Goal: Task Accomplishment & Management: Use online tool/utility

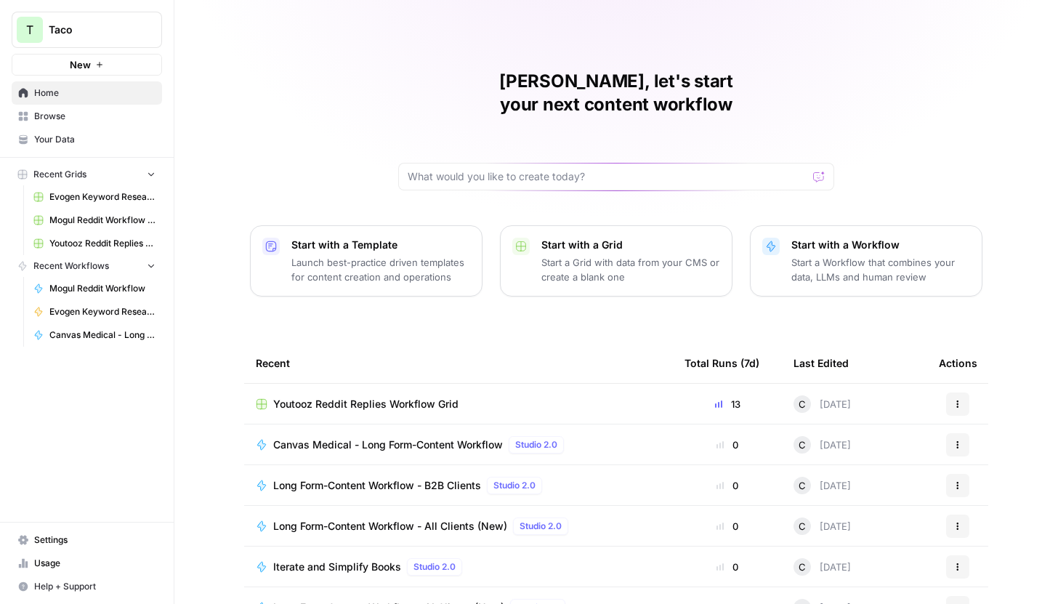
scroll to position [65, 0]
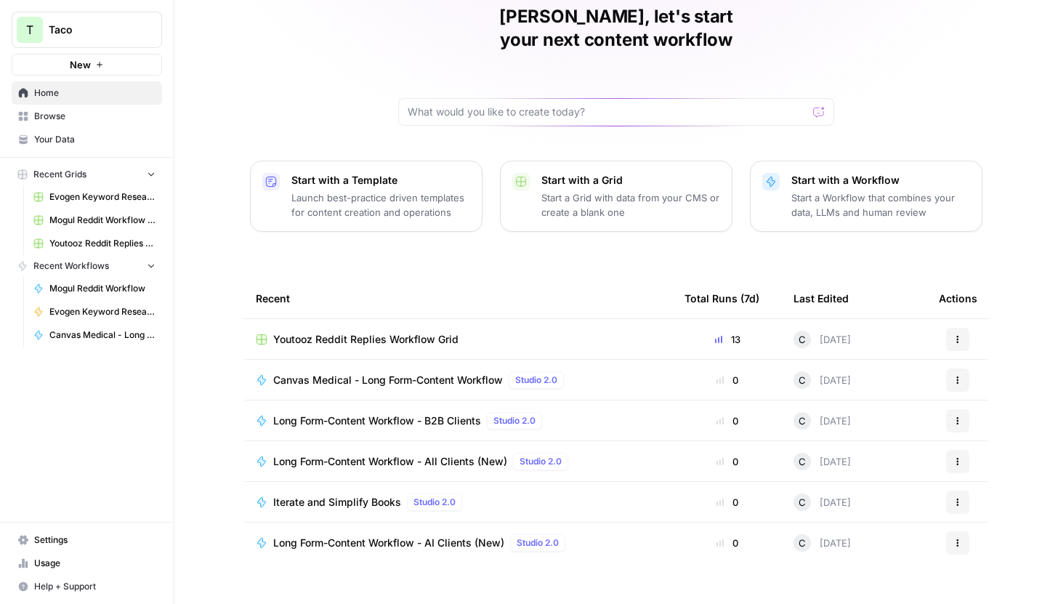
click at [628, 326] on td "Youtooz Reddit Replies Workflow Grid" at bounding box center [458, 339] width 429 height 40
click at [954, 335] on icon "button" at bounding box center [958, 339] width 9 height 9
click at [762, 243] on div "[PERSON_NAME], let's start your next content workflow Start with a Template Lau…" at bounding box center [616, 281] width 884 height 692
click at [54, 113] on span "Browse" at bounding box center [94, 116] width 121 height 13
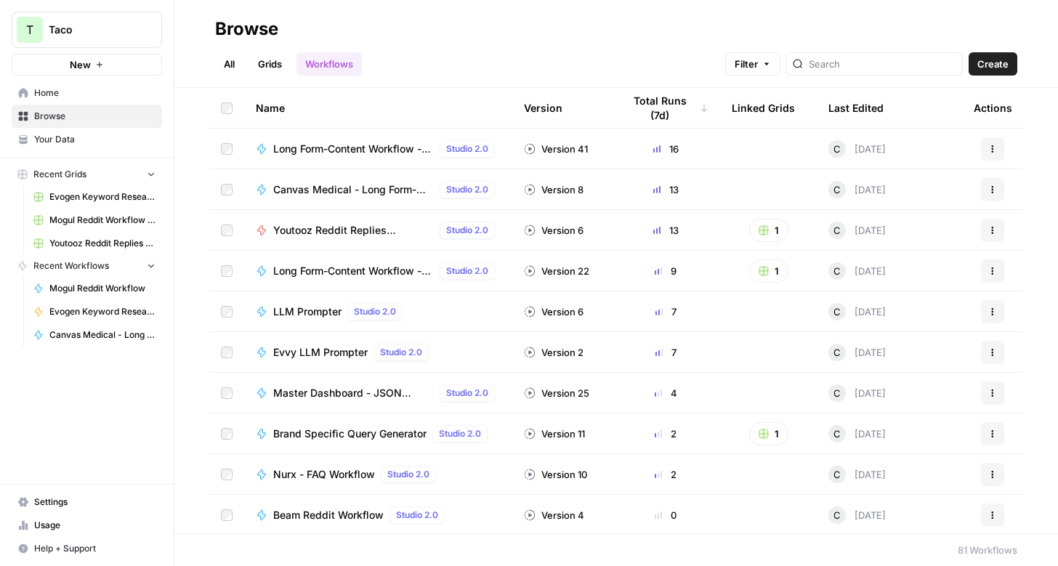
click at [392, 228] on span "Youtooz Reddit Replies Workflow" at bounding box center [353, 230] width 161 height 15
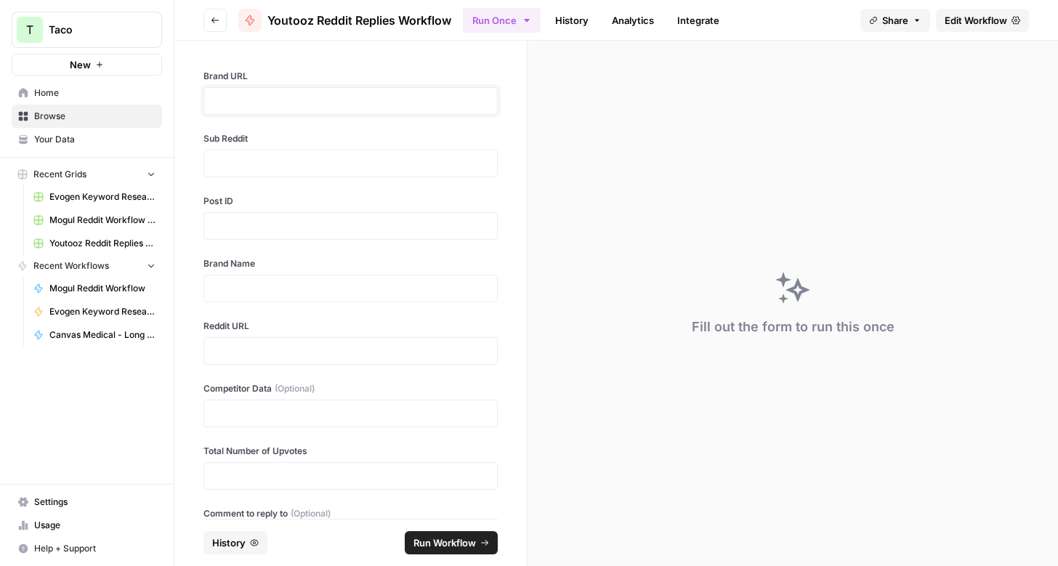
drag, startPoint x: 256, startPoint y: 108, endPoint x: 437, endPoint y: 106, distance: 181.0
click at [437, 106] on p at bounding box center [350, 101] width 275 height 15
click at [271, 154] on div at bounding box center [351, 164] width 294 height 28
click at [238, 211] on div "Post ID" at bounding box center [351, 217] width 294 height 45
click at [961, 20] on span "Edit Workflow" at bounding box center [976, 20] width 63 height 15
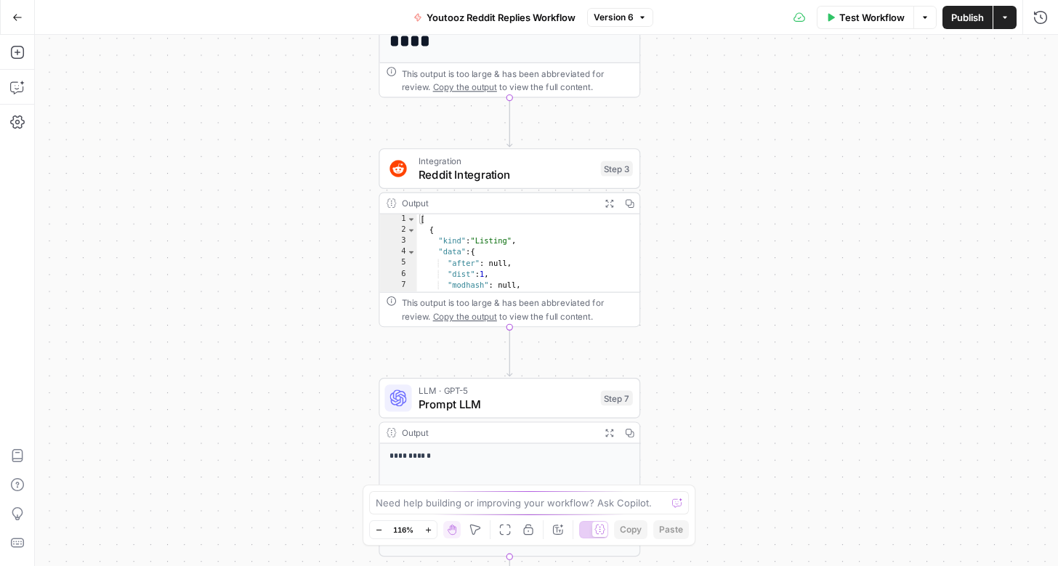
drag, startPoint x: 584, startPoint y: 84, endPoint x: 704, endPoint y: 262, distance: 214.5
click at [704, 262] on div "**********" at bounding box center [546, 300] width 1023 height 531
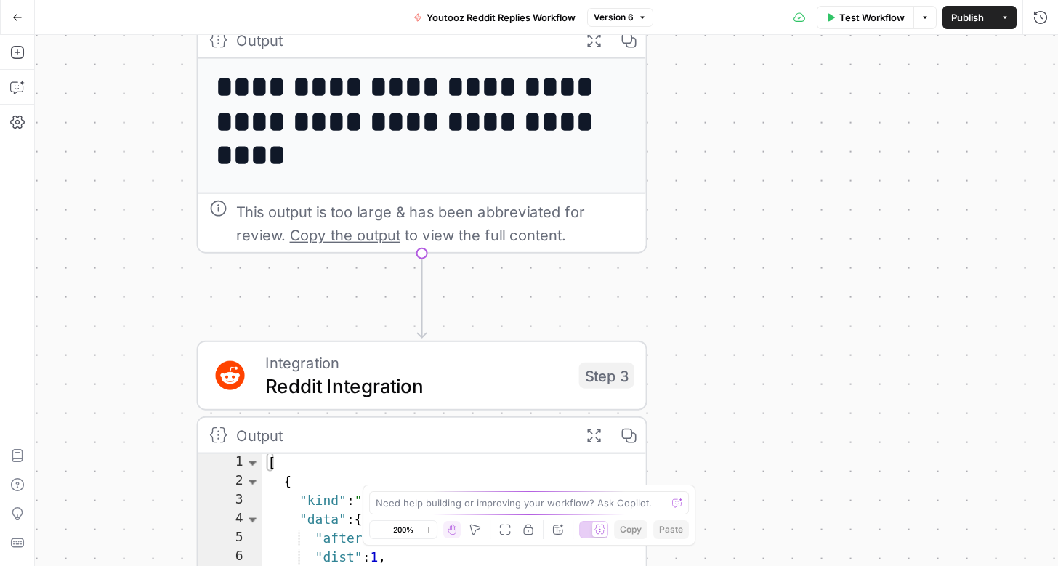
drag, startPoint x: 704, startPoint y: 262, endPoint x: 756, endPoint y: 547, distance: 289.6
click at [756, 547] on div "**********" at bounding box center [546, 300] width 1023 height 531
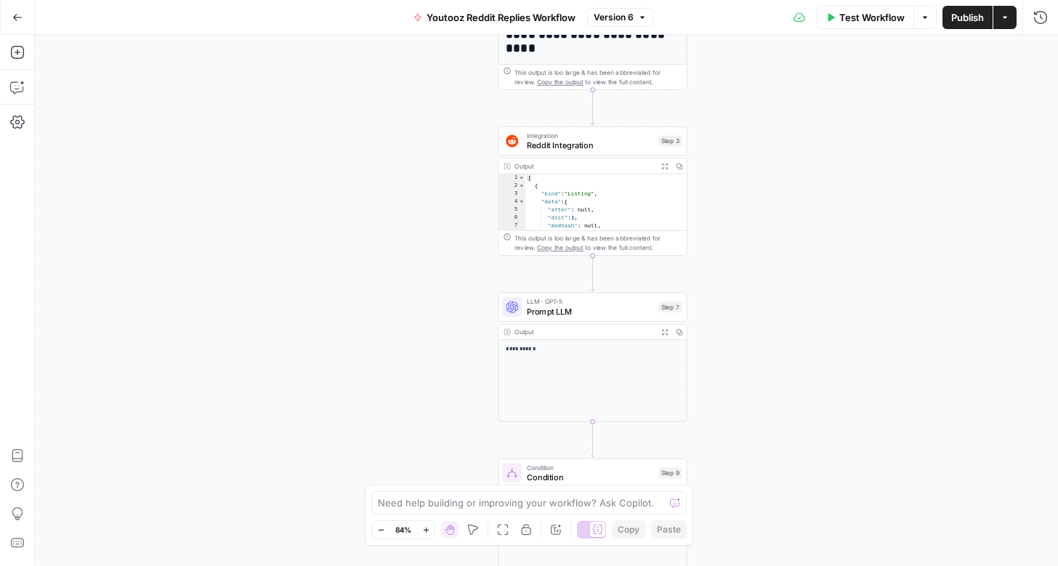
drag, startPoint x: 741, startPoint y: 266, endPoint x: 721, endPoint y: 27, distance: 239.9
click at [721, 27] on div "**********" at bounding box center [529, 283] width 1058 height 566
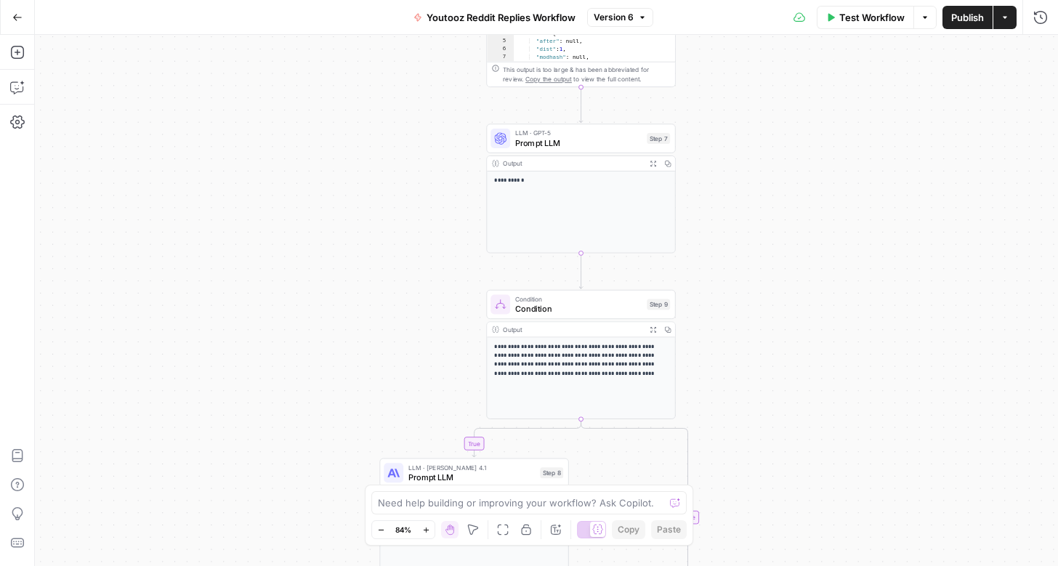
drag, startPoint x: 744, startPoint y: 297, endPoint x: 741, endPoint y: 157, distance: 140.3
click at [741, 157] on div "**********" at bounding box center [546, 300] width 1023 height 531
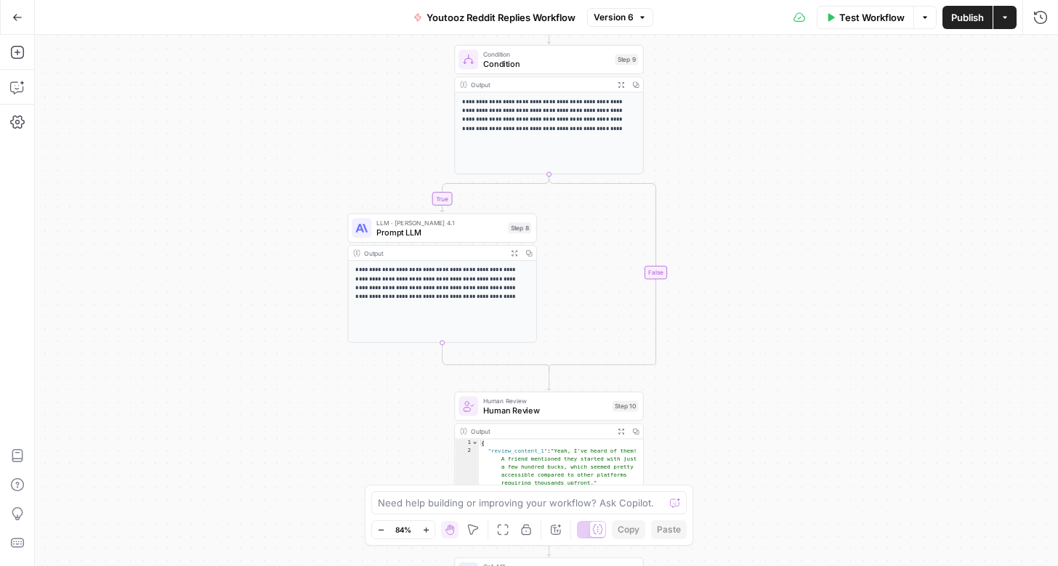
drag, startPoint x: 760, startPoint y: 361, endPoint x: 728, endPoint y: 117, distance: 246.3
click at [728, 117] on div "**********" at bounding box center [546, 300] width 1023 height 531
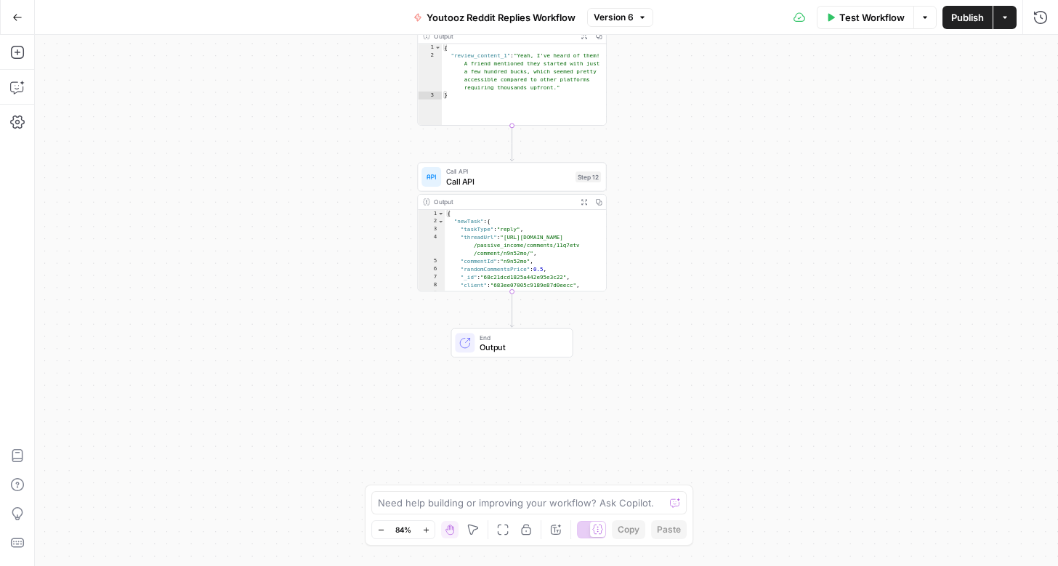
drag, startPoint x: 683, startPoint y: 411, endPoint x: 646, endPoint y: 15, distance: 397.1
click at [646, 15] on div "**********" at bounding box center [529, 283] width 1058 height 566
click at [9, 18] on button "Go Back" at bounding box center [17, 17] width 26 height 26
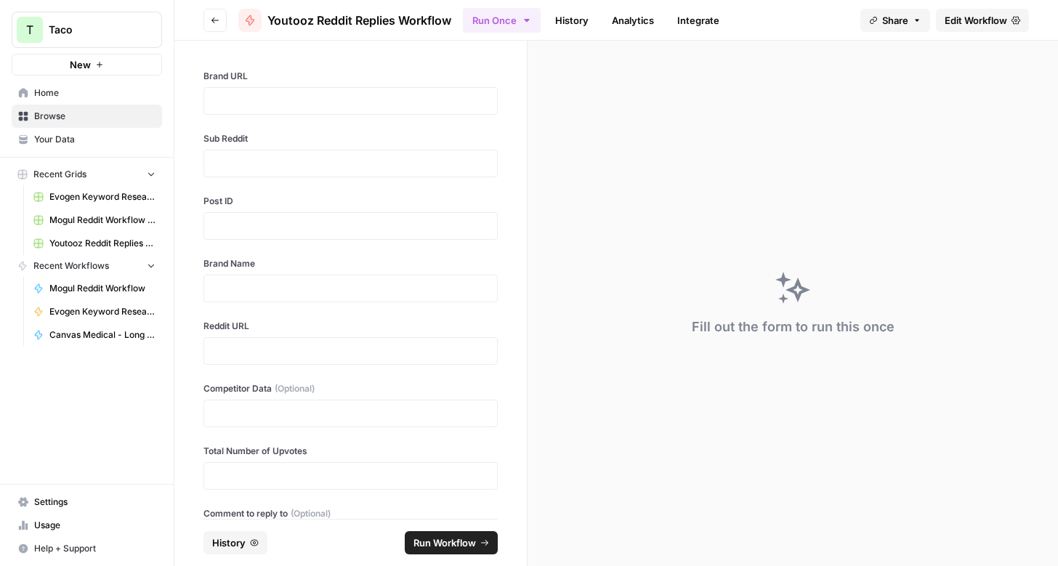
click at [75, 109] on link "Browse" at bounding box center [87, 116] width 150 height 23
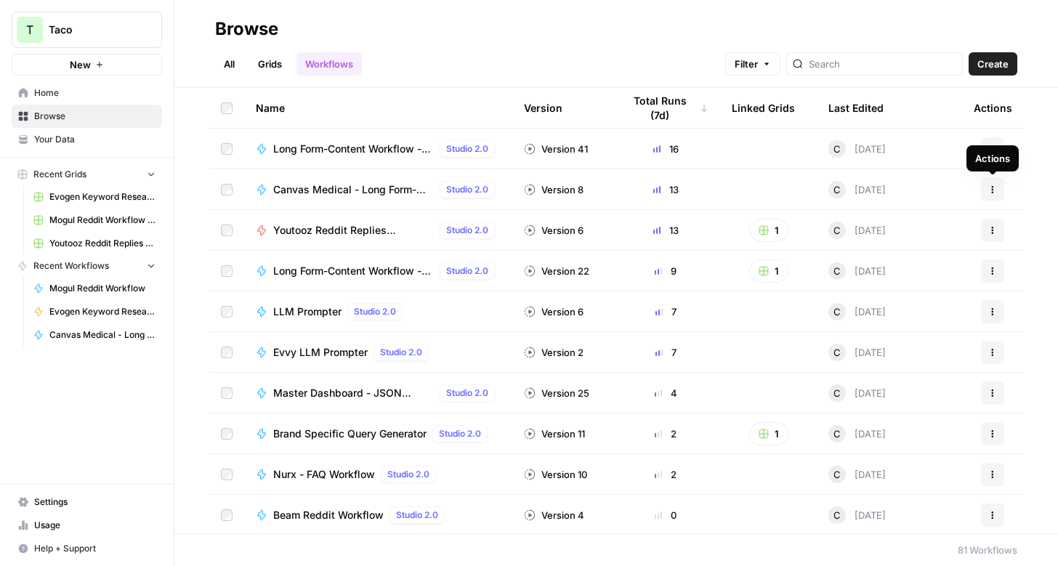
click at [986, 182] on button "Actions" at bounding box center [992, 189] width 23 height 23
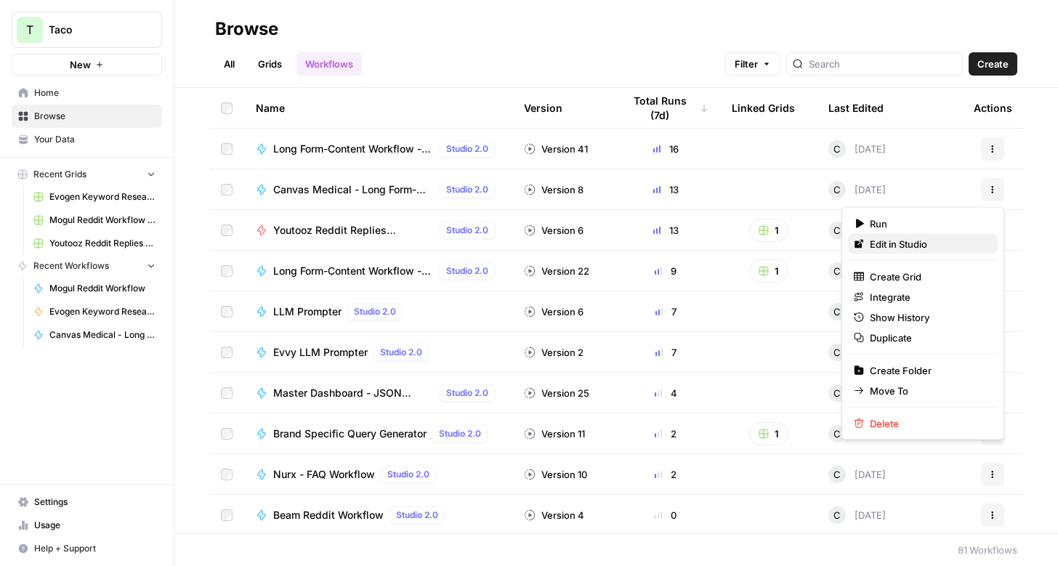
click at [922, 243] on span "Edit in Studio" at bounding box center [928, 244] width 116 height 15
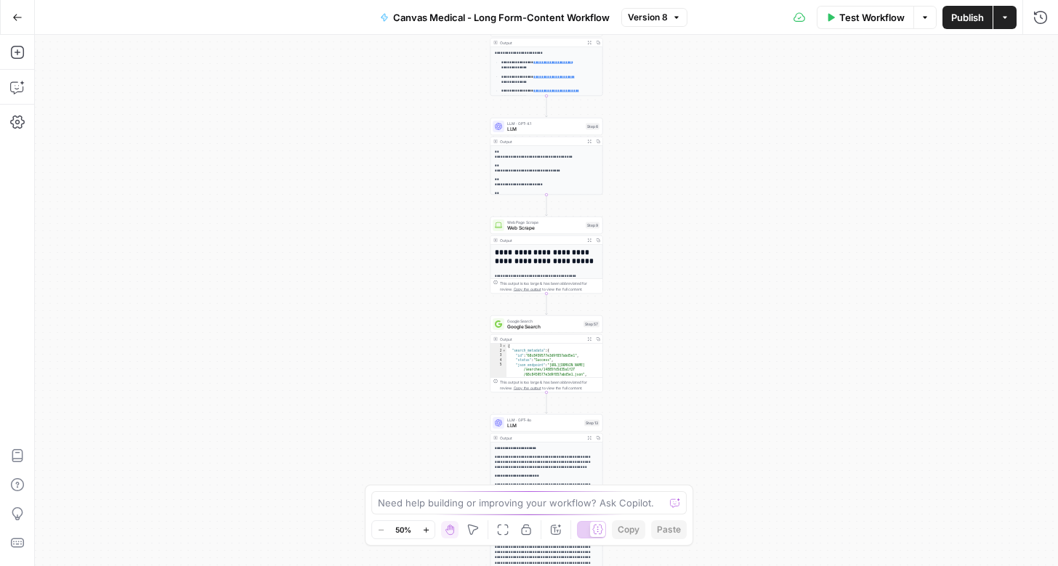
drag, startPoint x: 648, startPoint y: 154, endPoint x: 660, endPoint y: 420, distance: 266.3
click at [660, 419] on div "Workflow Set Inputs Inputs Google Search Google Search Step 1 Output Expand Out…" at bounding box center [546, 300] width 1023 height 531
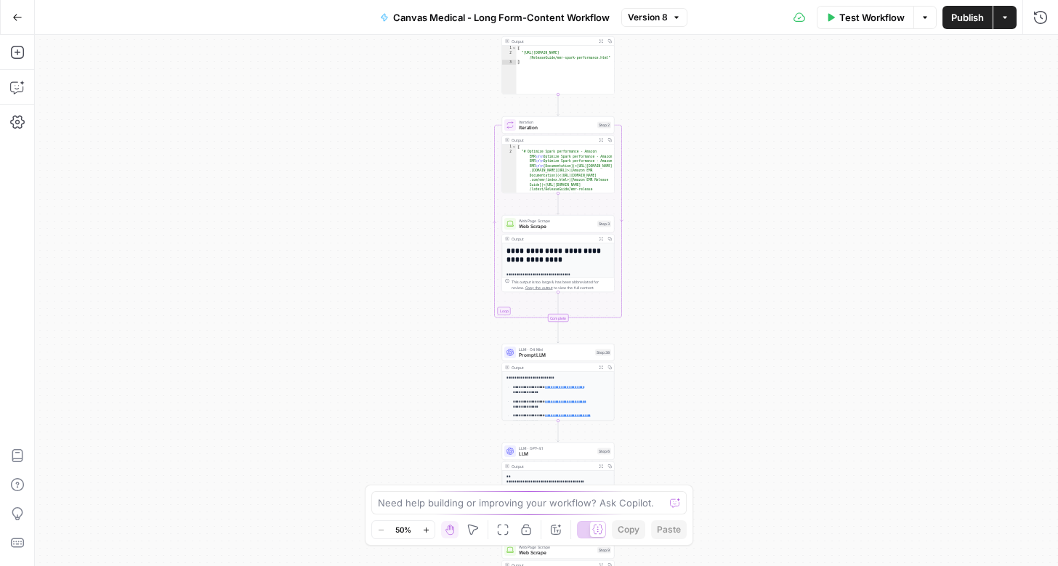
drag, startPoint x: 678, startPoint y: 219, endPoint x: 678, endPoint y: 467, distance: 247.9
click at [678, 467] on div "Workflow Set Inputs Inputs Google Search Google Search Step 1 Output Expand Out…" at bounding box center [546, 300] width 1023 height 531
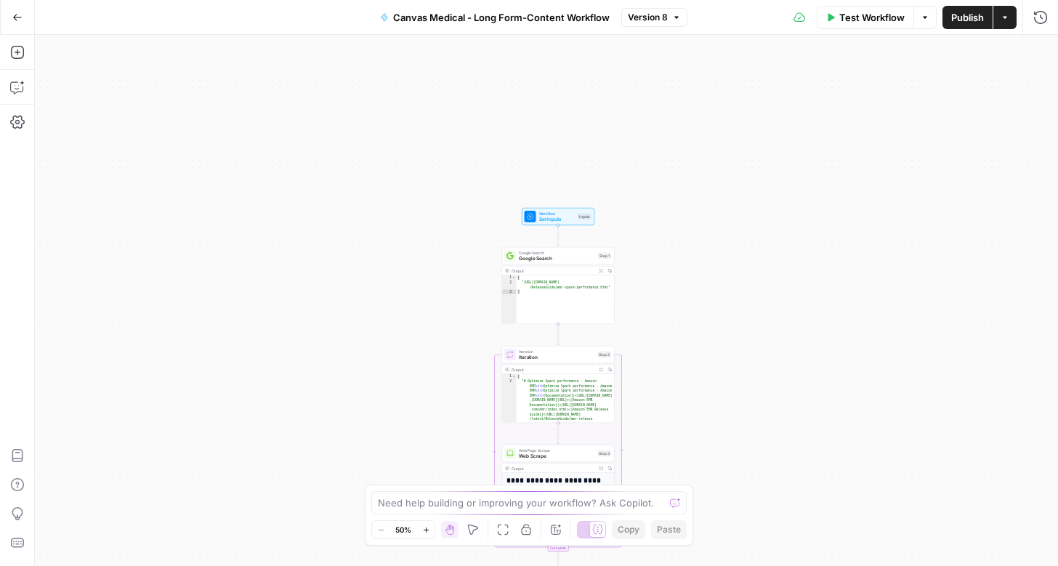
drag, startPoint x: 644, startPoint y: 203, endPoint x: 644, endPoint y: 460, distance: 257.3
click at [644, 460] on div "Workflow Set Inputs Inputs Google Search Google Search Step 1 Output Expand Out…" at bounding box center [546, 300] width 1023 height 531
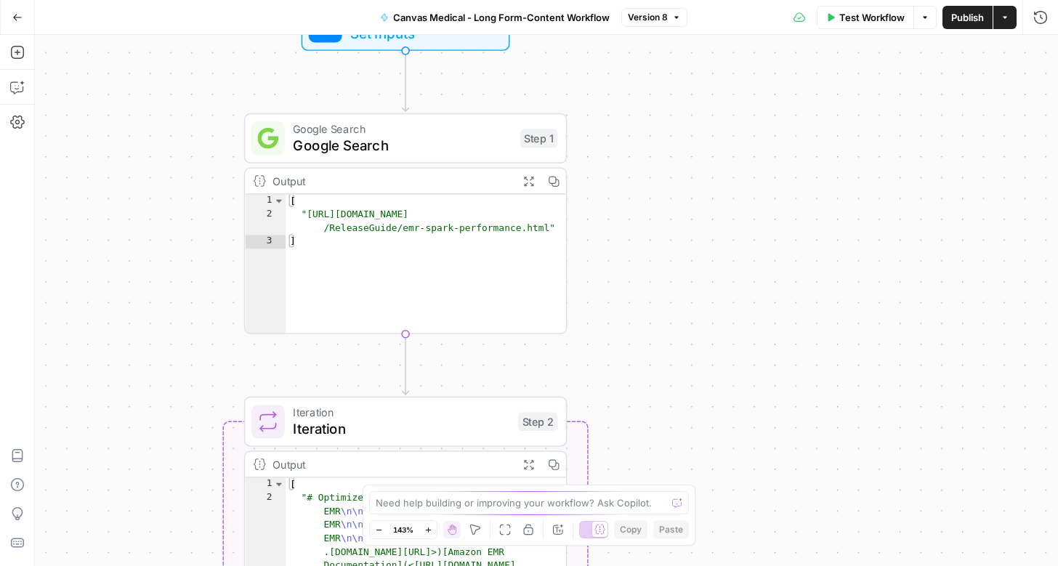
drag, startPoint x: 627, startPoint y: 327, endPoint x: 659, endPoint y: 184, distance: 146.7
click at [659, 184] on div "Workflow Set Inputs Inputs Google Search Google Search Step 1 Output Expand Out…" at bounding box center [546, 300] width 1023 height 531
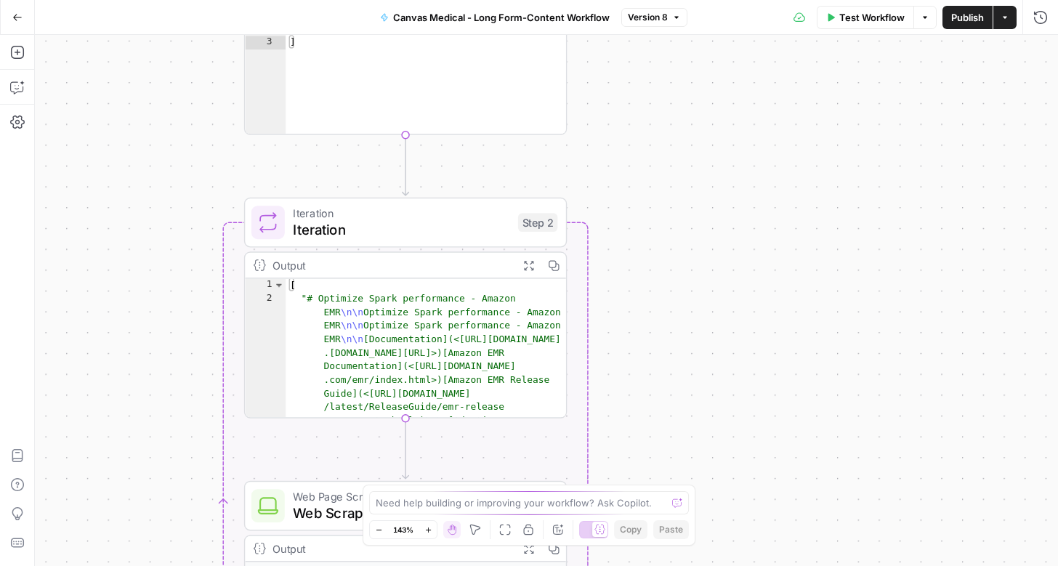
drag, startPoint x: 653, startPoint y: 284, endPoint x: 653, endPoint y: 68, distance: 215.9
click at [653, 68] on div "Workflow Set Inputs Inputs Google Search Google Search Step 1 Output Expand Out…" at bounding box center [546, 300] width 1023 height 531
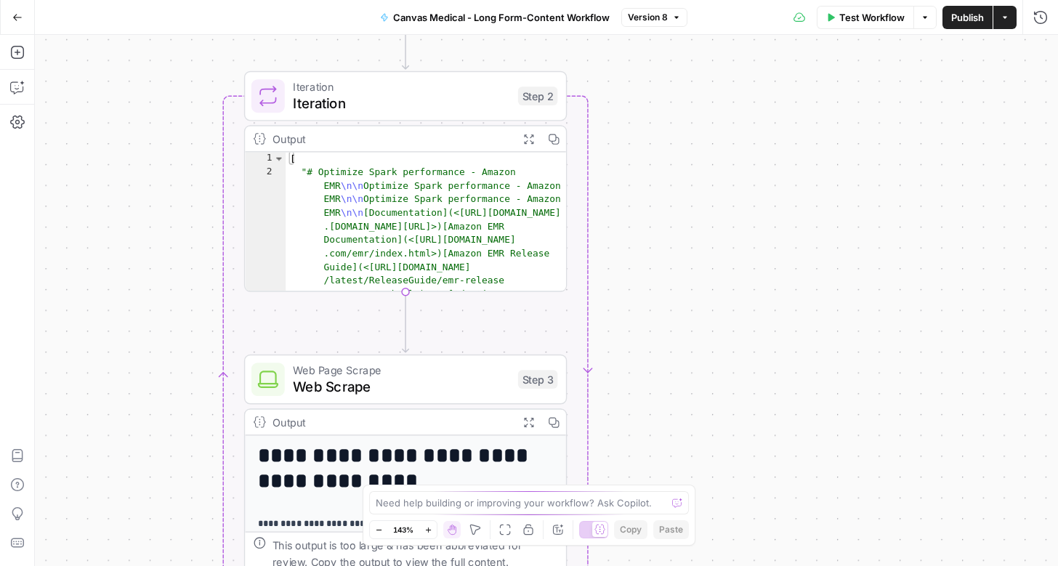
drag, startPoint x: 655, startPoint y: 288, endPoint x: 661, endPoint y: 144, distance: 144.1
click at [661, 144] on div "Workflow Set Inputs Inputs Google Search Google Search Step 1 Output Expand Out…" at bounding box center [546, 300] width 1023 height 531
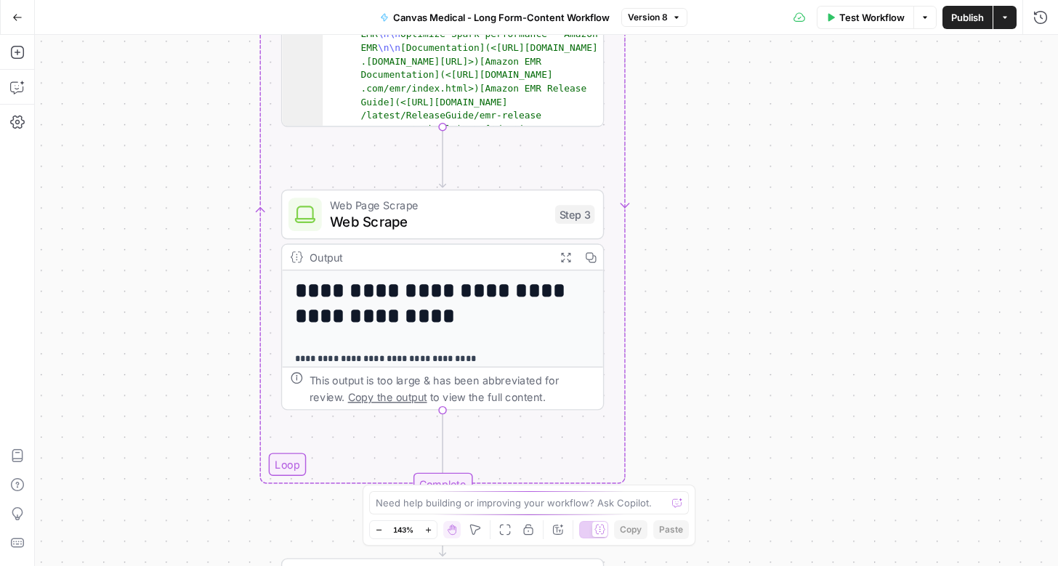
drag, startPoint x: 661, startPoint y: 137, endPoint x: 700, endPoint y: -24, distance: 165.9
click at [700, 0] on html "T Taco New Home Browse Your Data Recent Grids Evogen Keyword Research Agent Gri…" at bounding box center [529, 283] width 1058 height 566
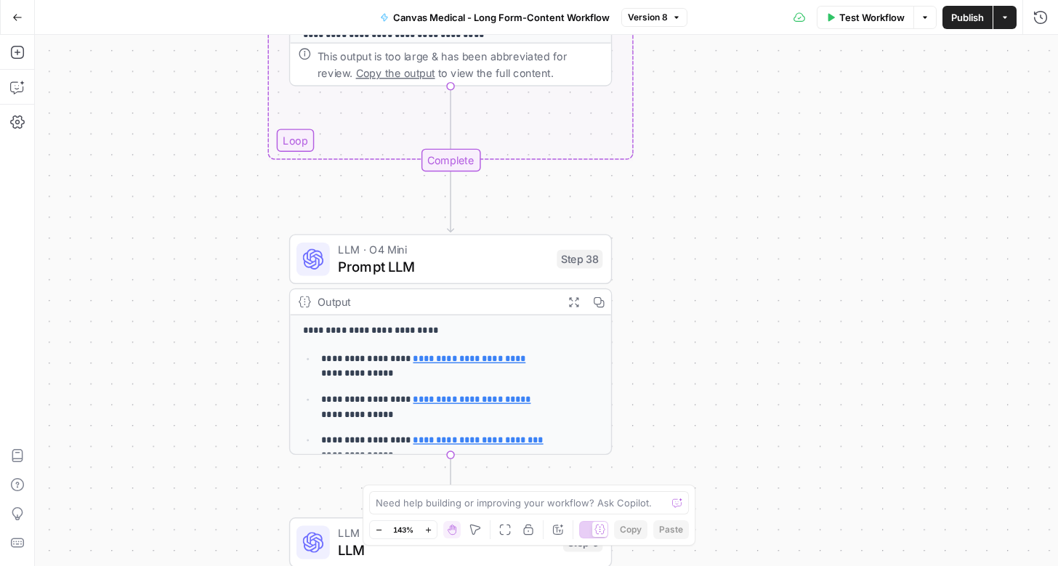
drag, startPoint x: 677, startPoint y: 242, endPoint x: 677, endPoint y: -58, distance: 300.2
click at [677, 0] on html "T Taco New Home Browse Your Data Recent Grids Evogen Keyword Research Agent Gri…" at bounding box center [529, 283] width 1058 height 566
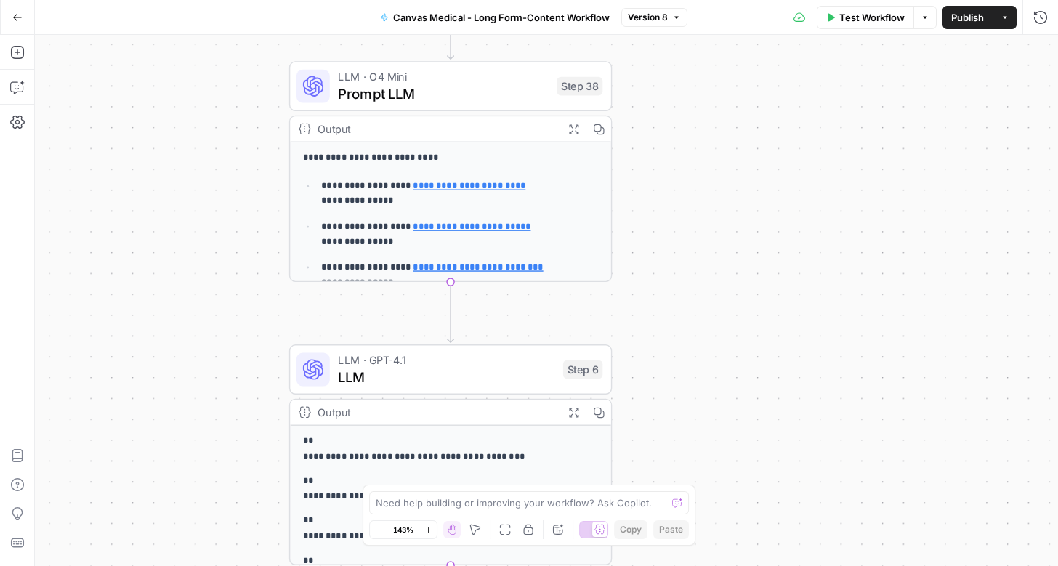
drag, startPoint x: 620, startPoint y: 289, endPoint x: 620, endPoint y: 108, distance: 181.7
click at [620, 108] on div "Workflow Set Inputs Inputs Google Search Google Search Step 1 Output Expand Out…" at bounding box center [546, 300] width 1023 height 531
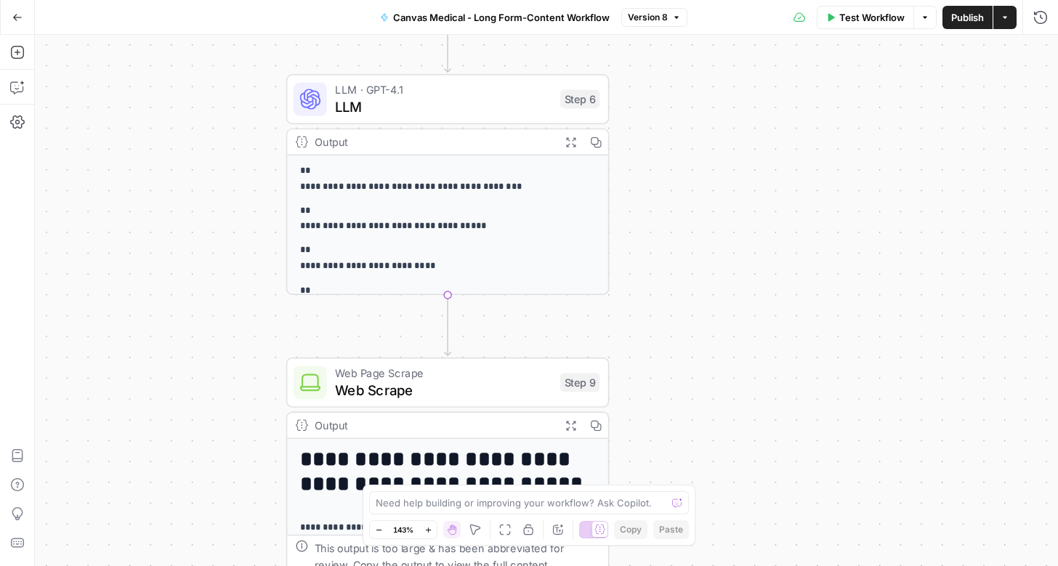
drag, startPoint x: 655, startPoint y: 289, endPoint x: 649, endPoint y: 22, distance: 267.5
click at [649, 20] on div "Go Back Canvas Medical - Long Form-Content Workflow Version 8 Test Workflow Opt…" at bounding box center [529, 283] width 1058 height 566
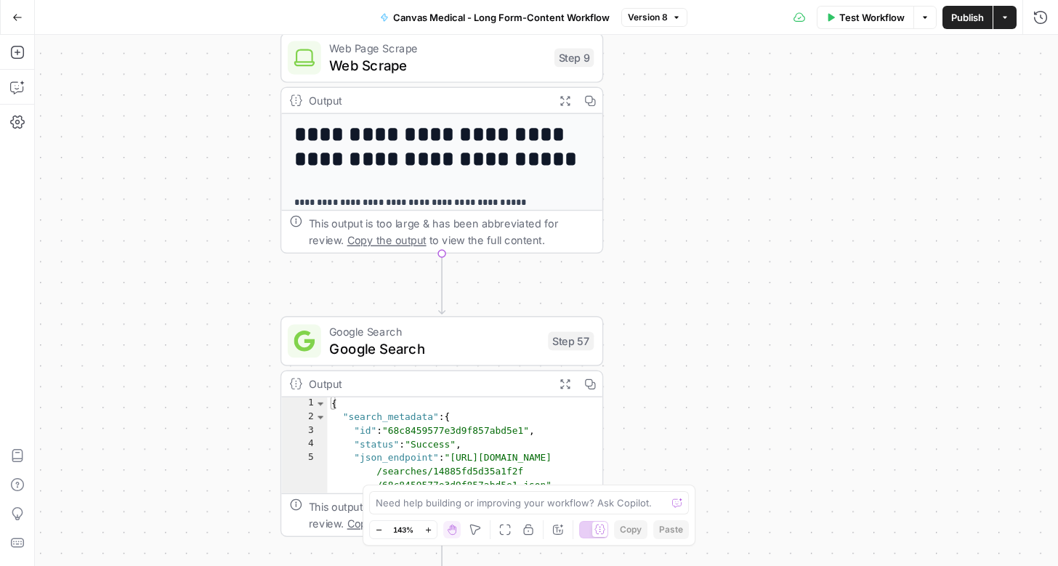
drag, startPoint x: 650, startPoint y: 339, endPoint x: 647, endPoint y: 27, distance: 312.6
click at [647, 27] on div "Go Back Canvas Medical - Long Form-Content Workflow Version 8 Test Workflow Opt…" at bounding box center [529, 283] width 1058 height 566
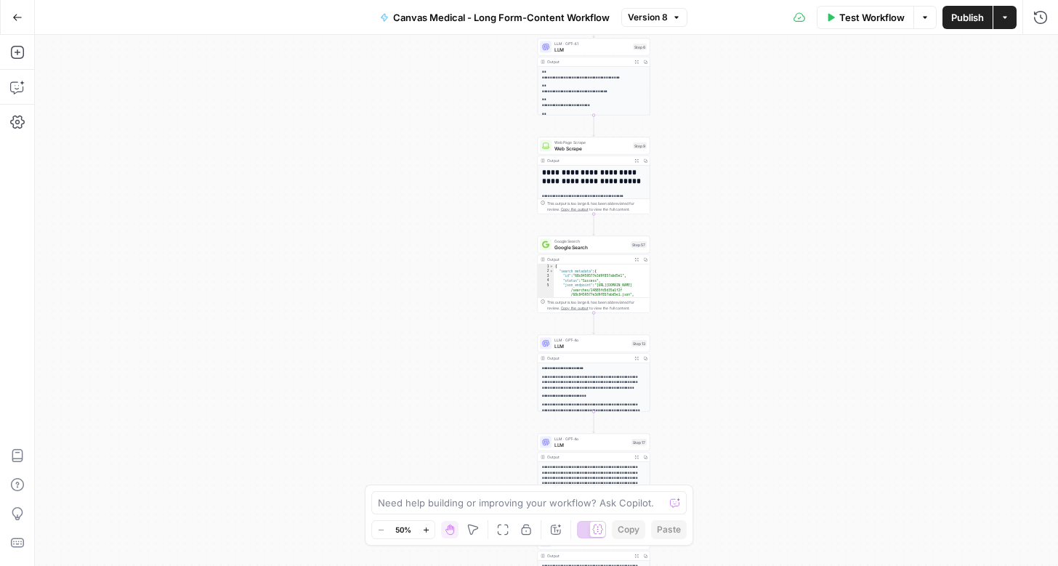
click at [16, 15] on icon "button" at bounding box center [17, 17] width 10 height 10
